Goal: Information Seeking & Learning: Learn about a topic

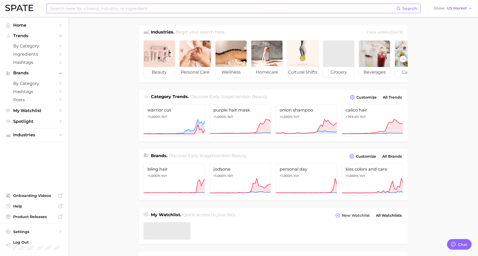
click at [85, 6] on input at bounding box center [223, 8] width 347 height 9
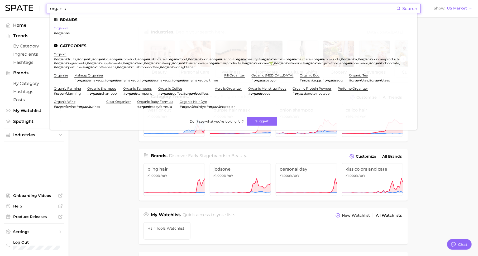
type input "organik"
click at [60, 28] on link "organika" at bounding box center [61, 28] width 14 height 4
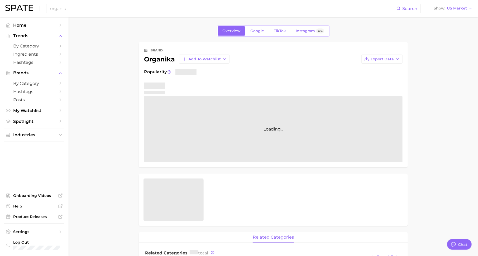
type textarea "x"
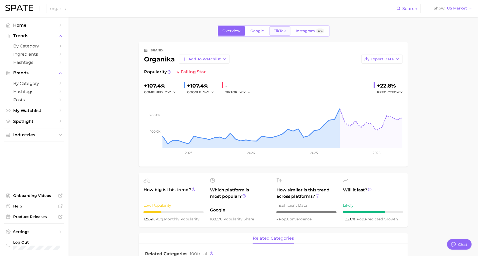
click at [280, 29] on span "TikTok" at bounding box center [280, 31] width 12 height 4
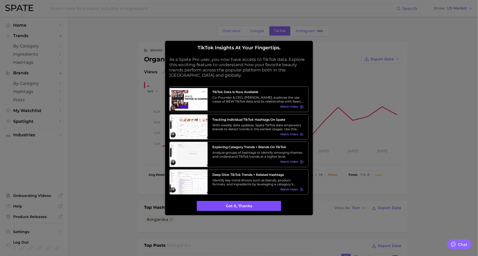
click at [199, 205] on button "Got it, thanks" at bounding box center [239, 206] width 84 height 10
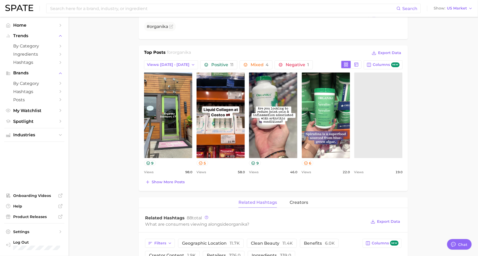
scroll to position [194, 0]
